Goal: Navigation & Orientation: Find specific page/section

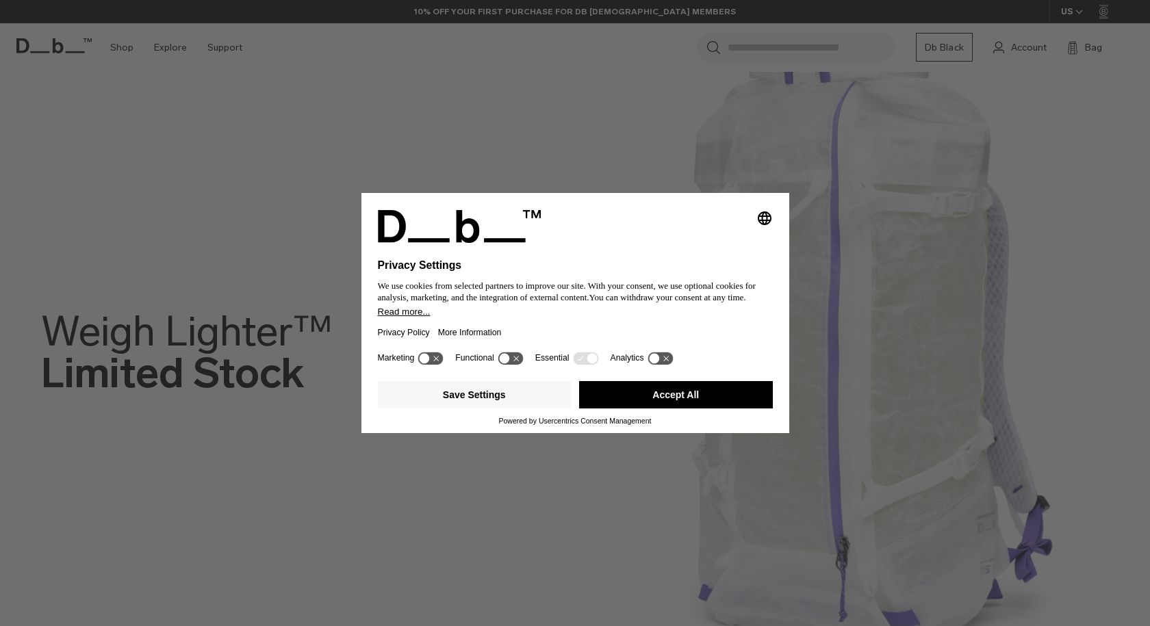
click at [766, 220] on icon "Select language" at bounding box center [764, 218] width 16 height 16
click at [800, 220] on div "Privacy Settings We use cookies from selected partners to improve our site. Wit…" at bounding box center [575, 313] width 1150 height 626
click at [630, 396] on button "Accept All" at bounding box center [676, 394] width 194 height 27
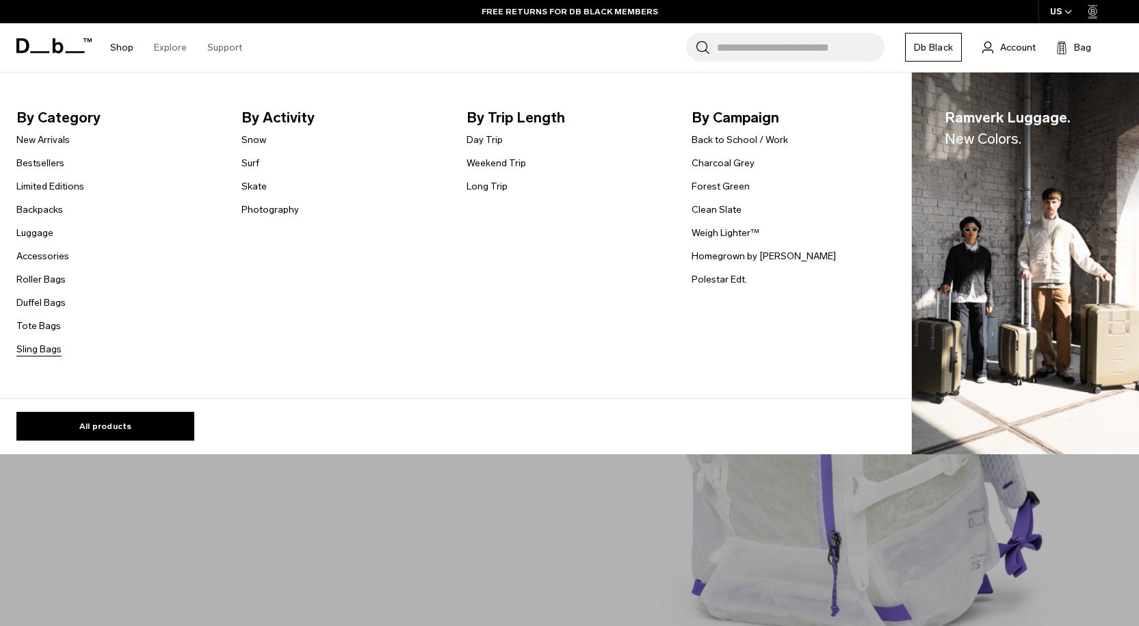
click at [40, 348] on link "Sling Bags" at bounding box center [38, 349] width 45 height 14
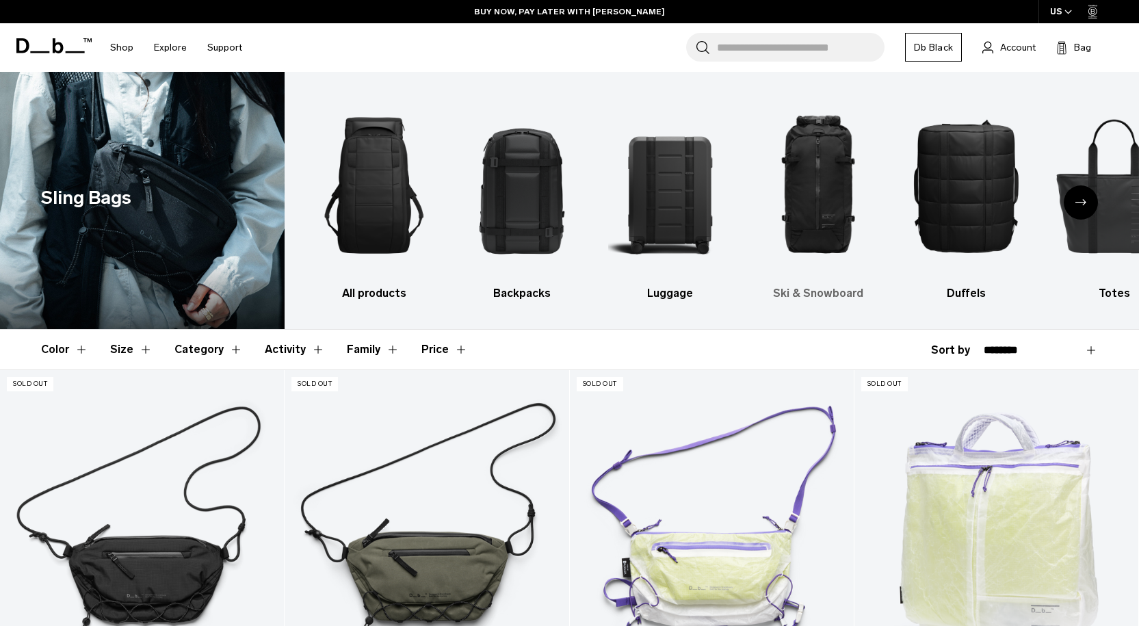
click at [814, 203] on img "4 / 10" at bounding box center [818, 185] width 124 height 186
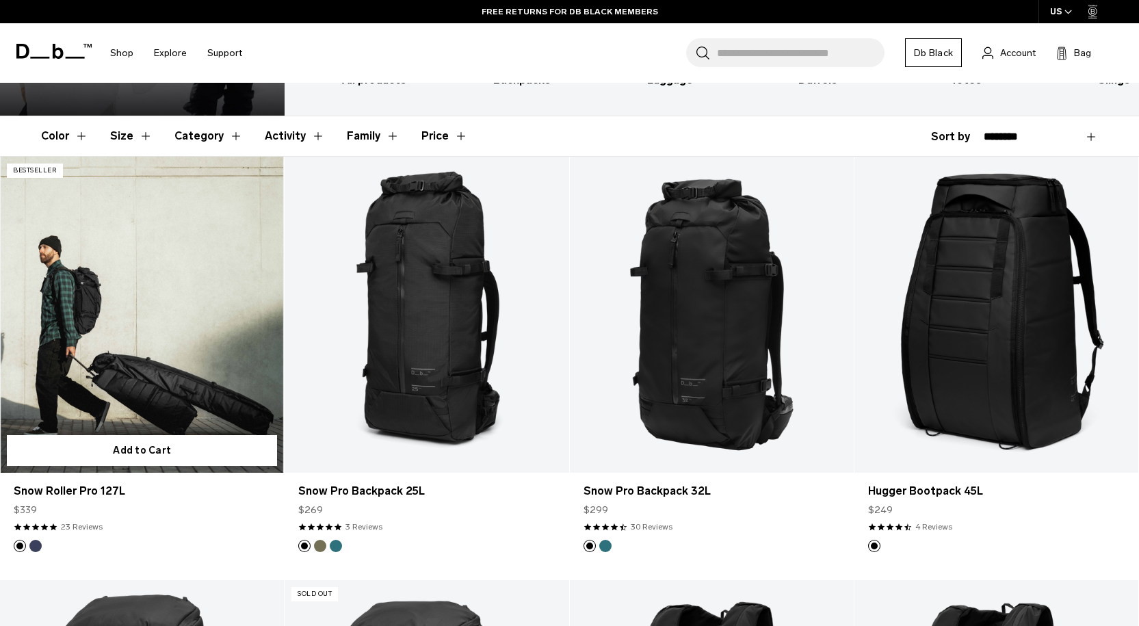
scroll to position [205, 0]
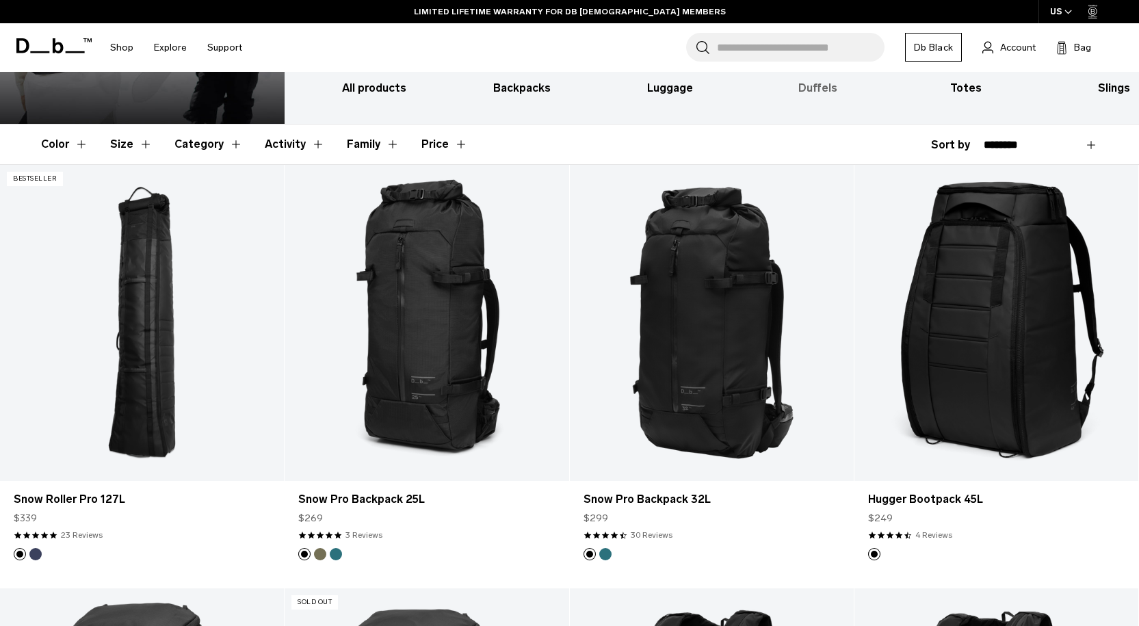
click at [821, 84] on h3 "Duffels" at bounding box center [818, 88] width 124 height 16
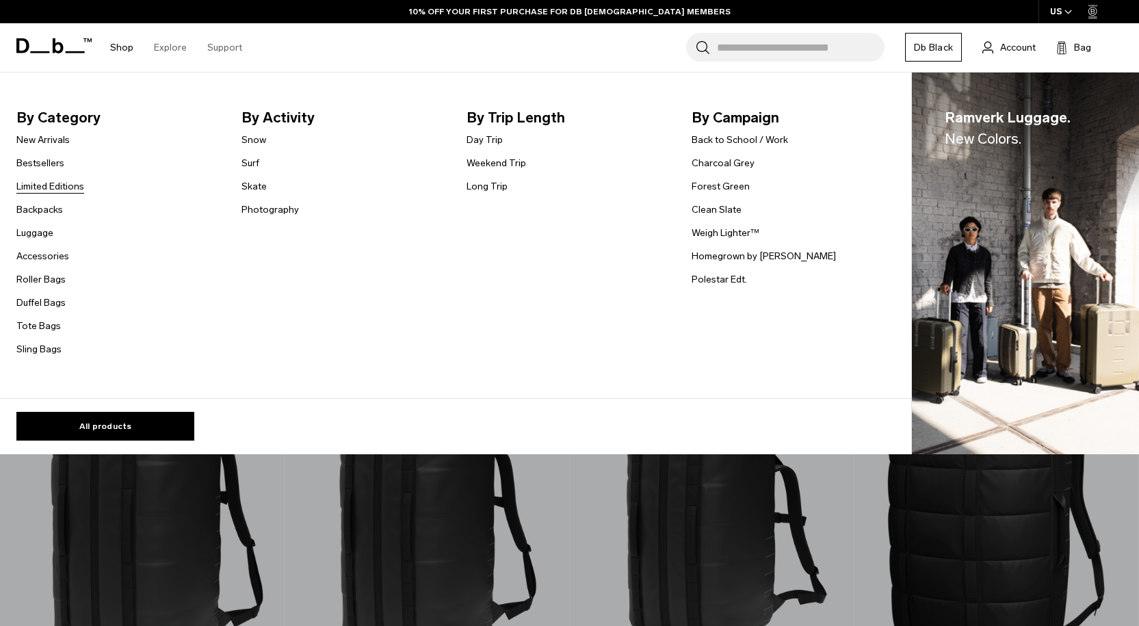
click at [41, 185] on link "Limited Editions" at bounding box center [50, 186] width 68 height 14
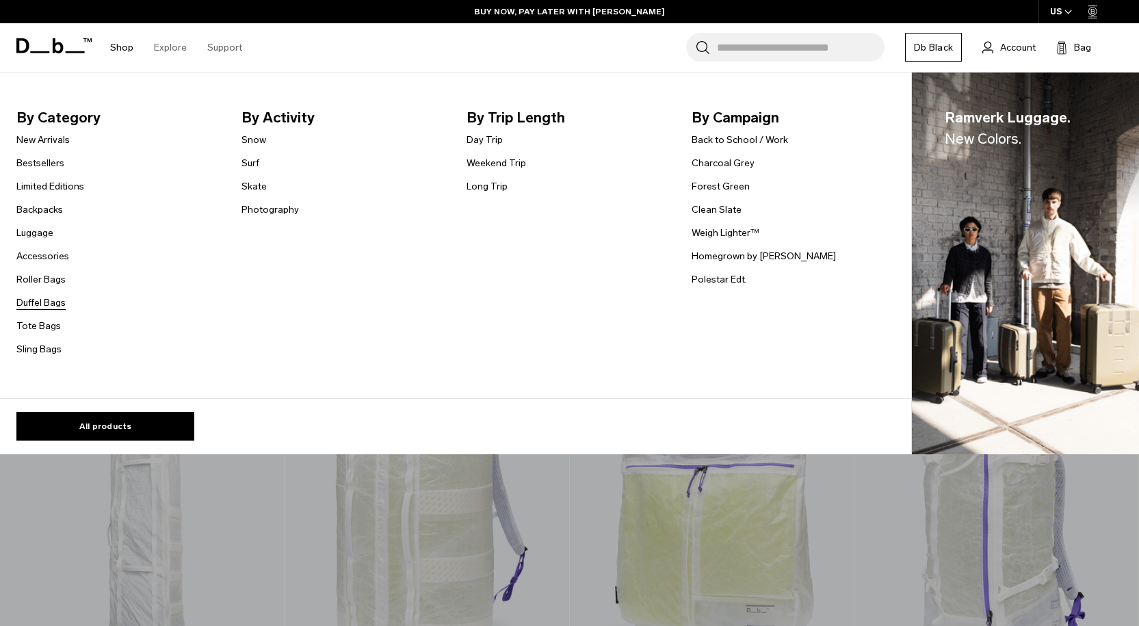
click at [48, 302] on link "Duffel Bags" at bounding box center [40, 303] width 49 height 14
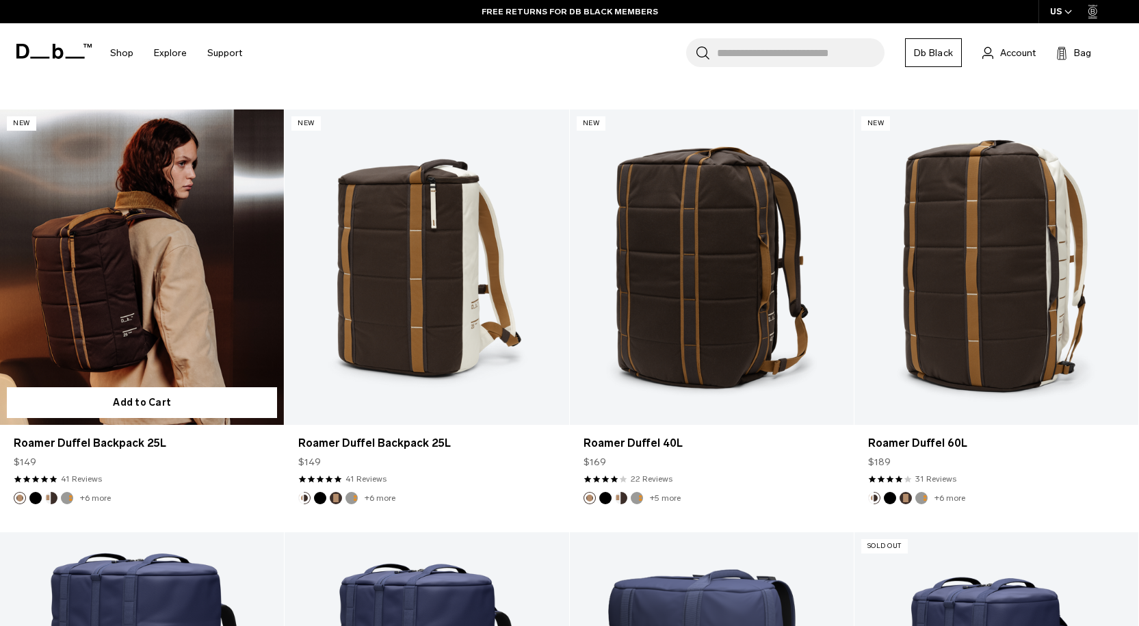
scroll to position [274, 0]
